Goal: Transaction & Acquisition: Download file/media

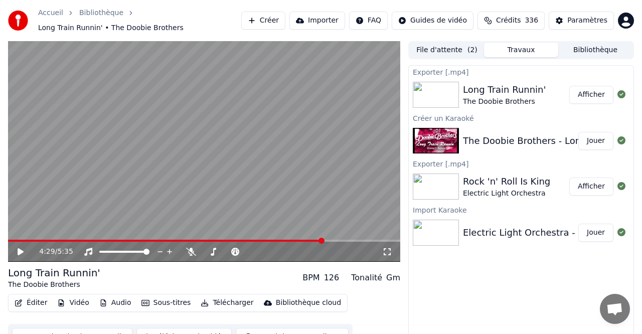
click at [590, 93] on button "Afficher" at bounding box center [591, 95] width 44 height 18
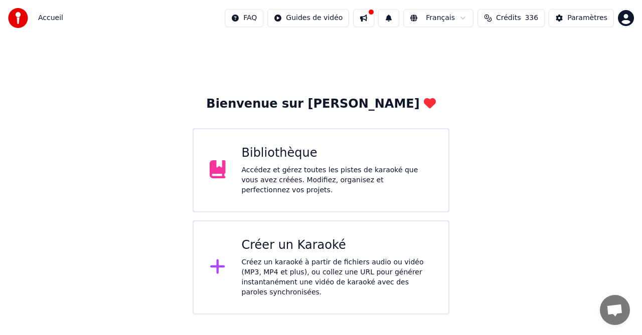
click at [287, 156] on div "Bibliothèque" at bounding box center [337, 153] width 191 height 16
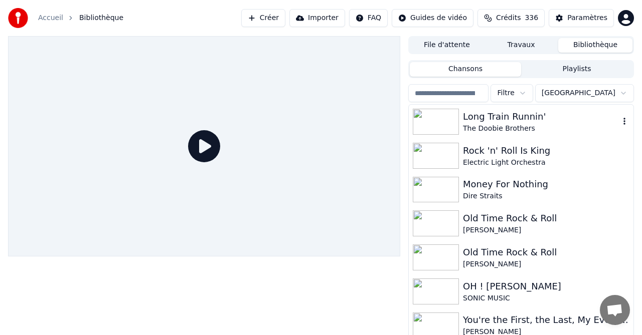
click at [499, 119] on div "Long Train Runnin'" at bounding box center [541, 117] width 156 height 14
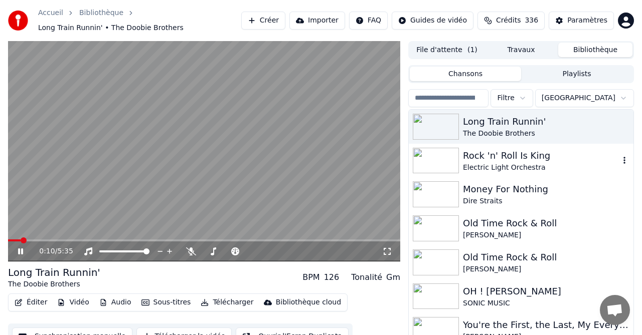
click at [489, 157] on div "Rock 'n' Roll Is King" at bounding box center [541, 156] width 156 height 14
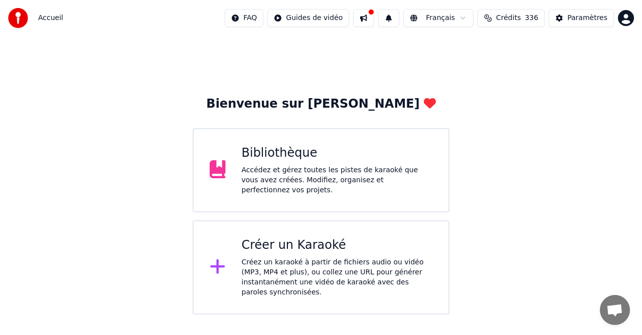
click at [286, 157] on div "Bibliothèque" at bounding box center [337, 153] width 191 height 16
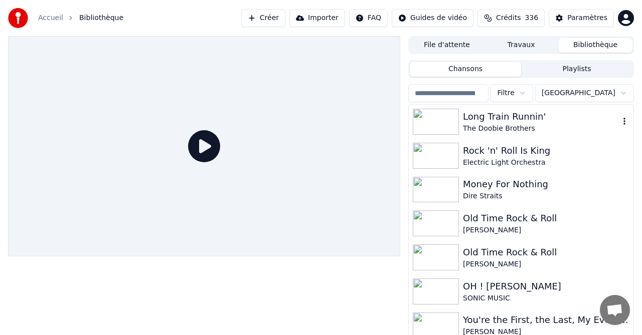
click at [497, 118] on div "Long Train Runnin'" at bounding box center [541, 117] width 156 height 14
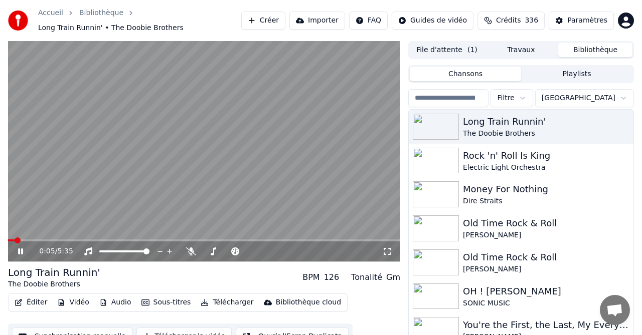
click at [51, 241] on span at bounding box center [204, 241] width 392 height 2
click at [83, 240] on span at bounding box center [204, 241] width 392 height 2
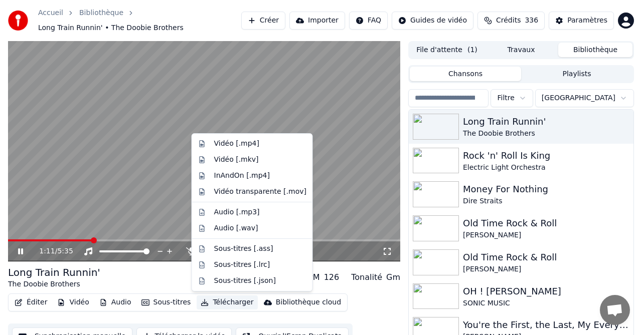
click at [229, 303] on button "Télécharger" at bounding box center [226, 303] width 61 height 14
click at [236, 144] on div "Vidéo [.mp4]" at bounding box center [236, 144] width 45 height 10
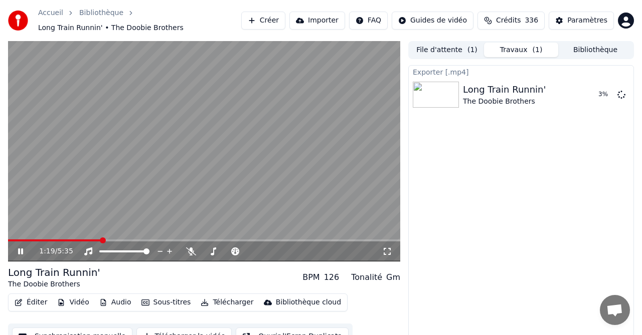
click at [514, 50] on button "Travaux ( 1 )" at bounding box center [521, 50] width 74 height 15
click at [594, 47] on button "Bibliothèque" at bounding box center [595, 50] width 74 height 15
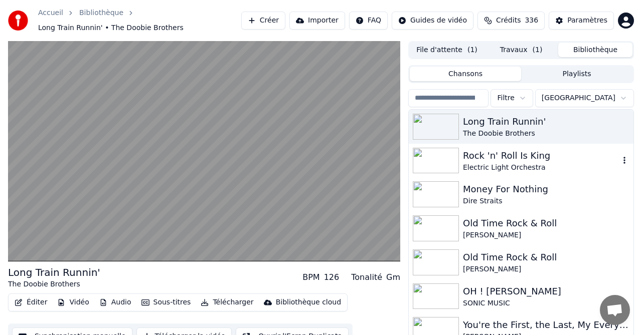
click at [494, 155] on div "Rock 'n' Roll Is King" at bounding box center [541, 156] width 156 height 14
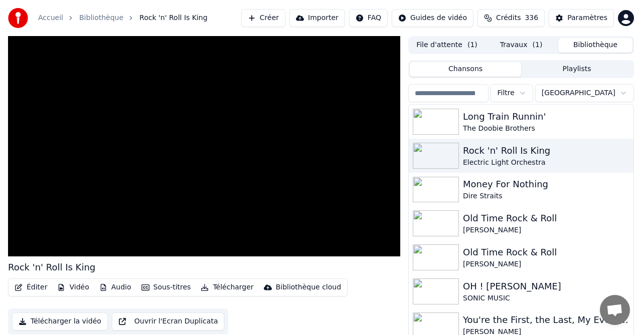
click at [228, 288] on button "Télécharger" at bounding box center [226, 288] width 61 height 14
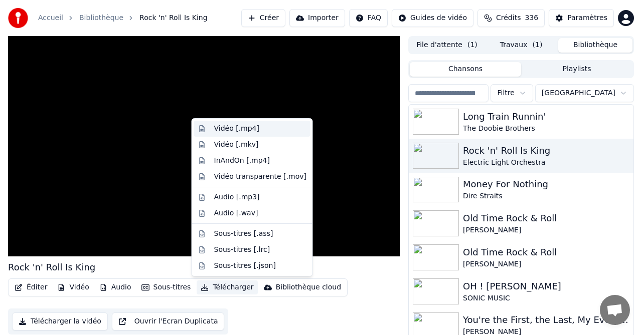
click at [228, 126] on div "Vidéo [.mp4]" at bounding box center [236, 129] width 45 height 10
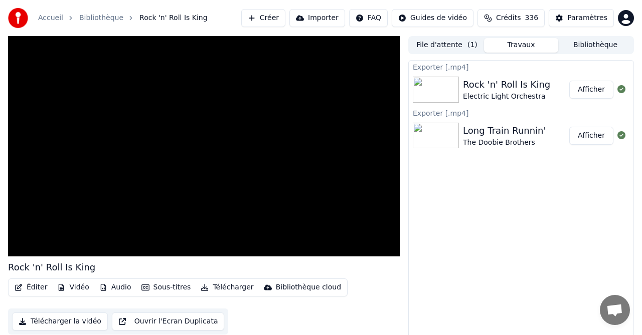
click at [590, 88] on button "Afficher" at bounding box center [591, 90] width 44 height 18
